Goal: Information Seeking & Learning: Learn about a topic

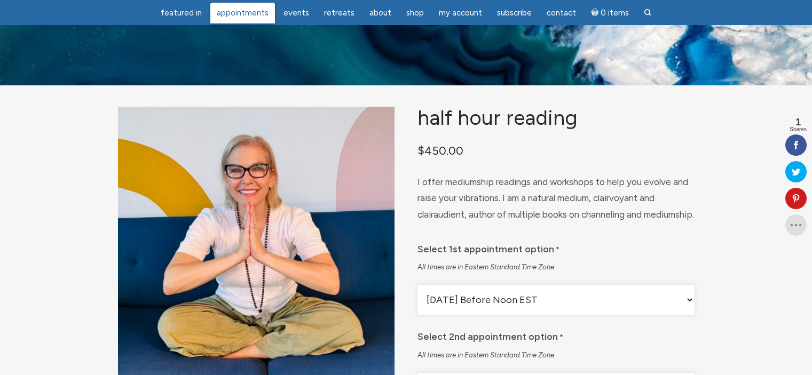
scroll to position [1230, 0]
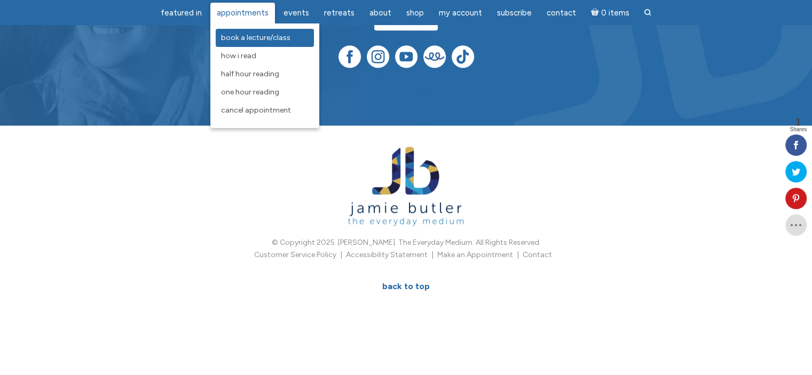
click at [243, 38] on span "Book a Lecture/Class" at bounding box center [255, 37] width 69 height 9
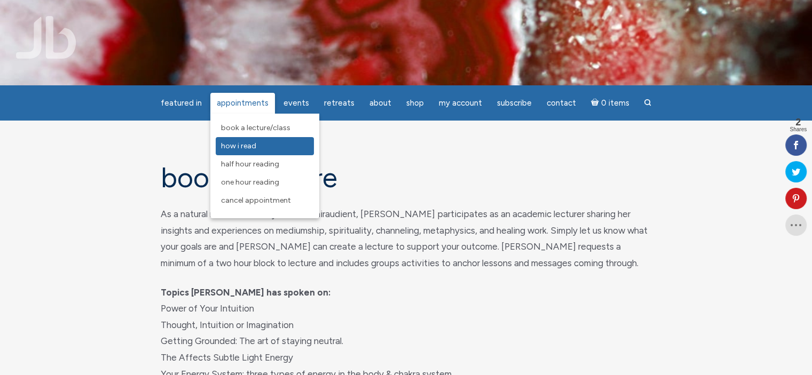
click at [251, 143] on span "How I Read" at bounding box center [238, 145] width 35 height 9
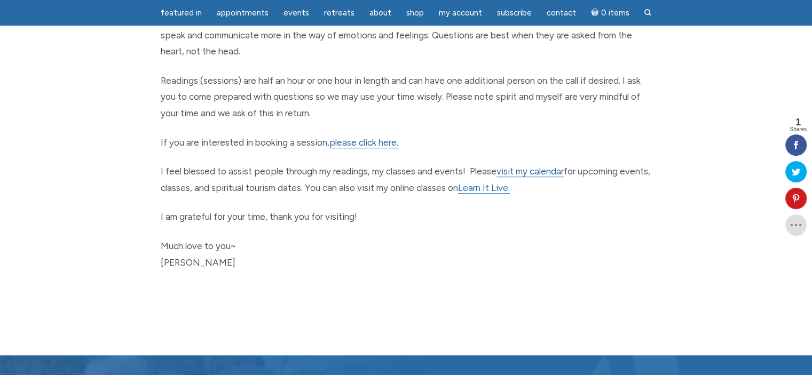
scroll to position [553, 0]
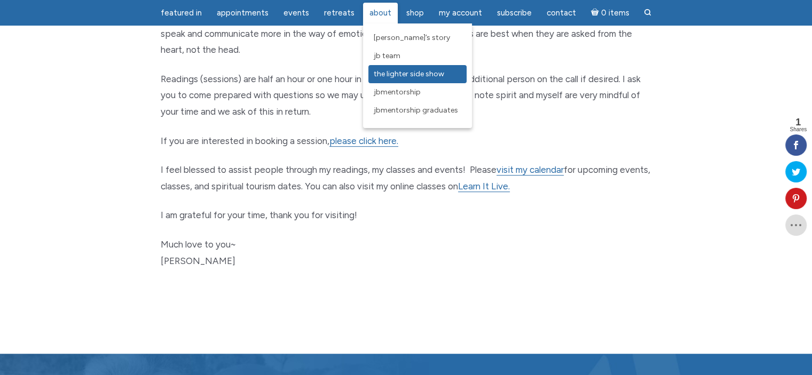
click at [374, 70] on span "The Lighter Side Show" at bounding box center [409, 73] width 70 height 9
